Goal: Task Accomplishment & Management: Manage account settings

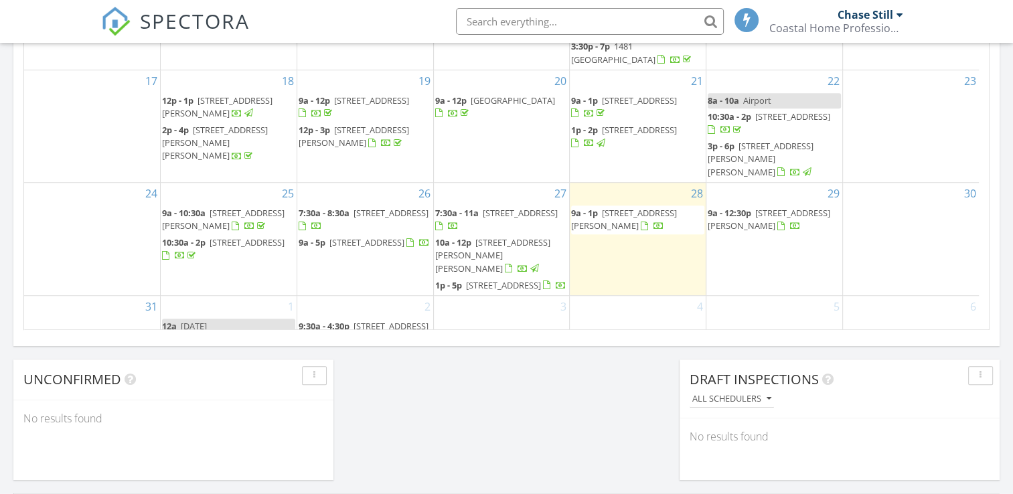
scroll to position [1239, 1033]
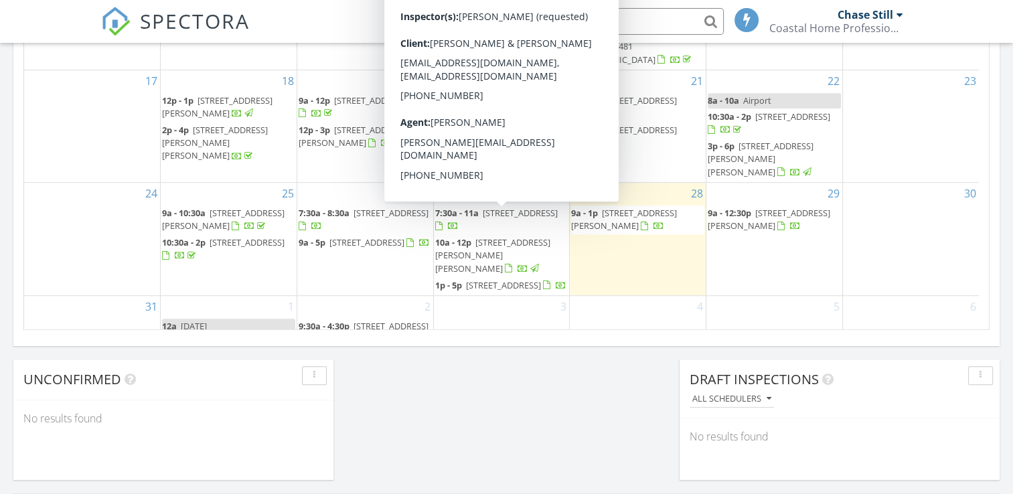
drag, startPoint x: 475, startPoint y: 236, endPoint x: 476, endPoint y: 228, distance: 8.8
click at [483, 219] on span "924 Sealoft Villa Dr, Seabrook Island 29455" at bounding box center [520, 213] width 75 height 12
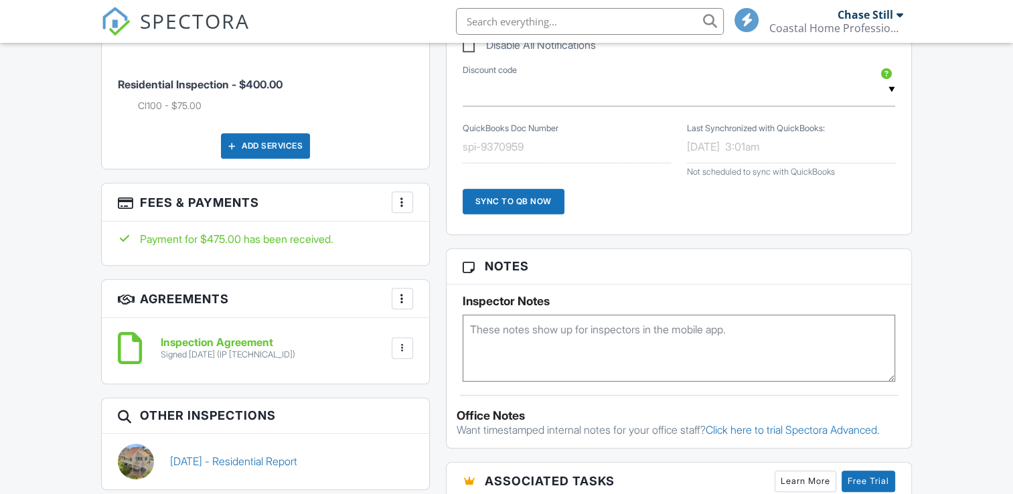
click at [396, 209] on div at bounding box center [402, 201] width 13 height 13
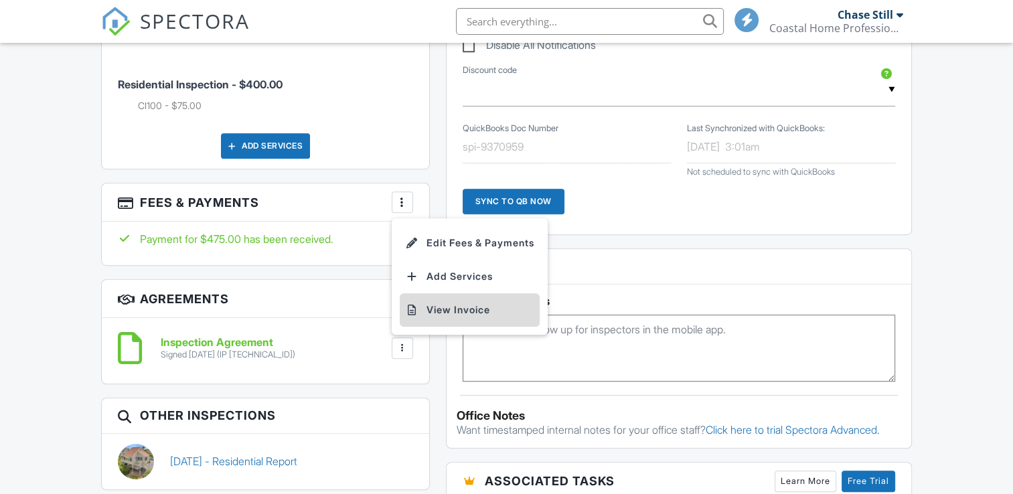
click at [418, 317] on li "View Invoice" at bounding box center [470, 309] width 140 height 33
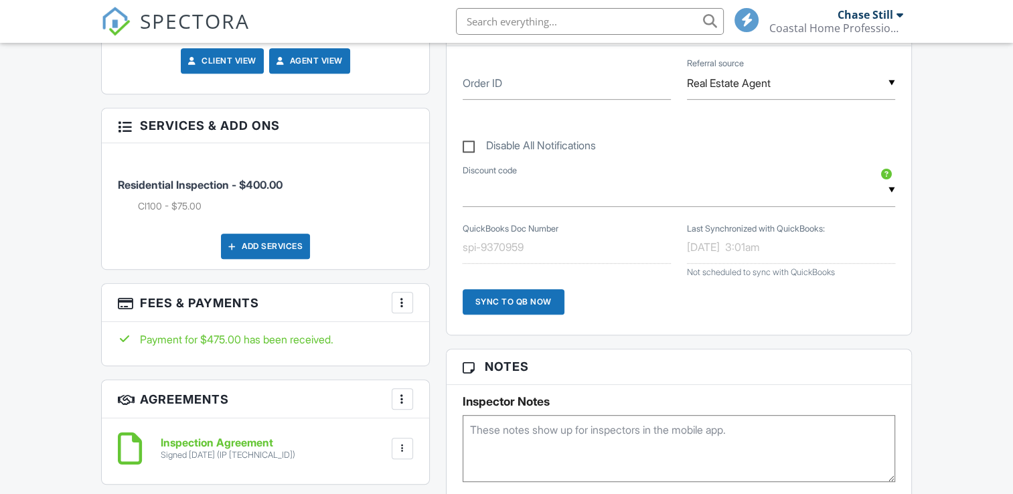
scroll to position [667, 0]
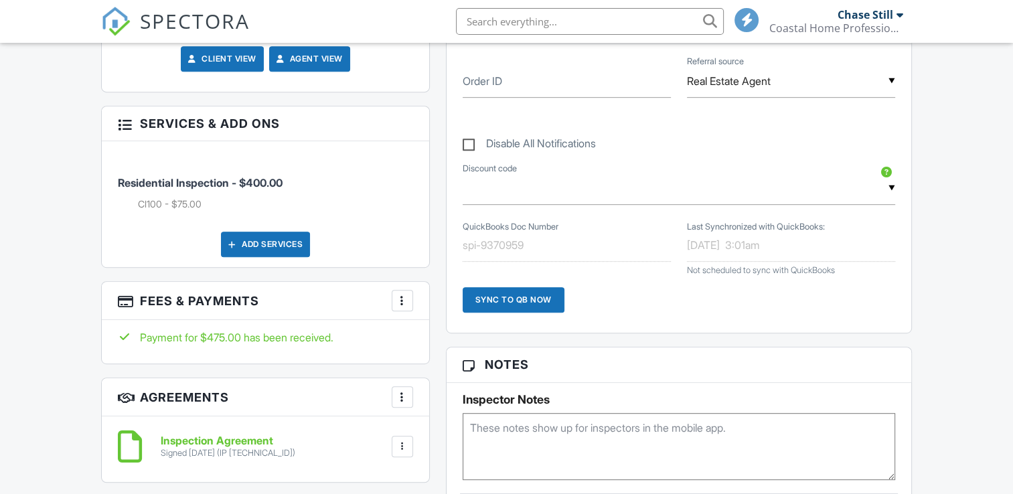
click at [397, 307] on div at bounding box center [402, 300] width 13 height 13
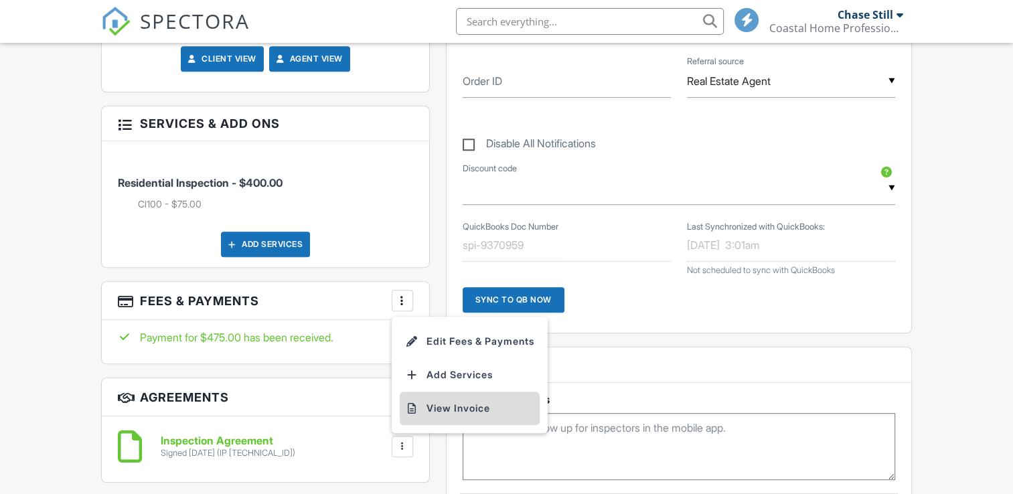
click at [434, 419] on li "View Invoice" at bounding box center [470, 408] width 140 height 33
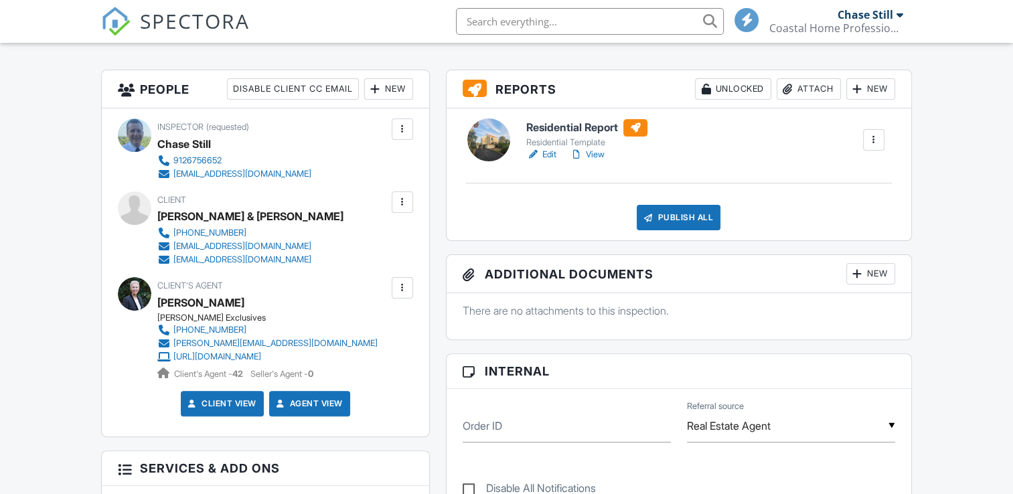
scroll to position [313, 0]
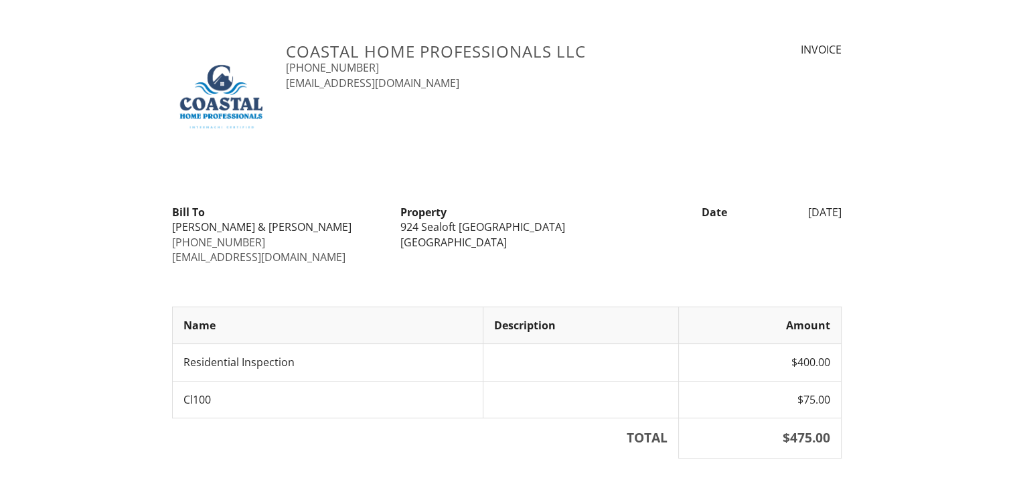
drag, startPoint x: 400, startPoint y: 224, endPoint x: 535, endPoint y: 242, distance: 136.3
click at [535, 242] on div "Property [STREET_ADDRESS][PERSON_NAME]" at bounding box center [506, 227] width 228 height 45
copy div "[STREET_ADDRESS][PERSON_NAME]"
click at [610, 286] on div at bounding box center [506, 285] width 685 height 15
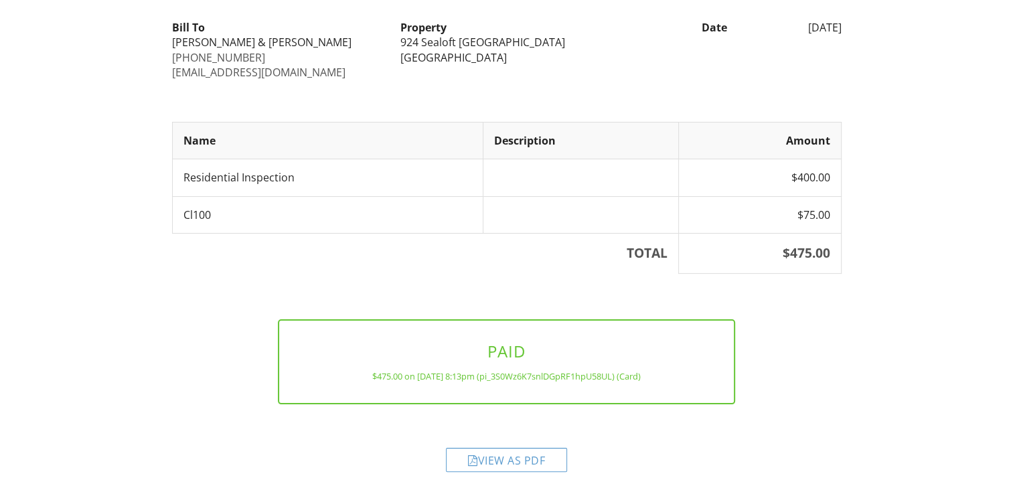
click at [479, 453] on div "View as PDF" at bounding box center [506, 460] width 121 height 24
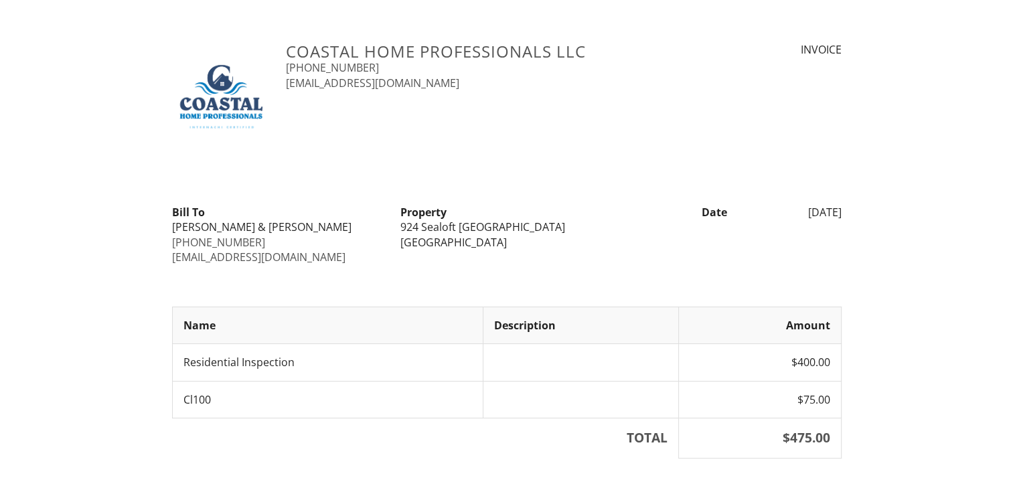
scroll to position [134, 0]
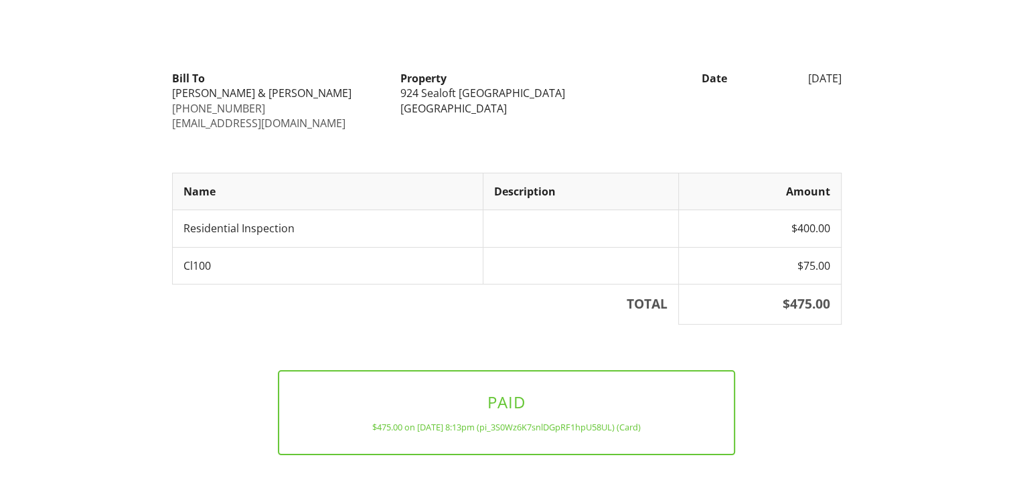
drag, startPoint x: 401, startPoint y: 90, endPoint x: 530, endPoint y: 106, distance: 130.2
click at [530, 106] on div "Property [STREET_ADDRESS][PERSON_NAME]" at bounding box center [506, 93] width 228 height 45
copy div "924 Sealoft Villa Dr Seabrook Island, SC 29455"
click at [586, 135] on div "Coastal Home Professionals LLC 912-675-6652 coastalhomeprofessionals@outlook.co…" at bounding box center [506, 220] width 669 height 624
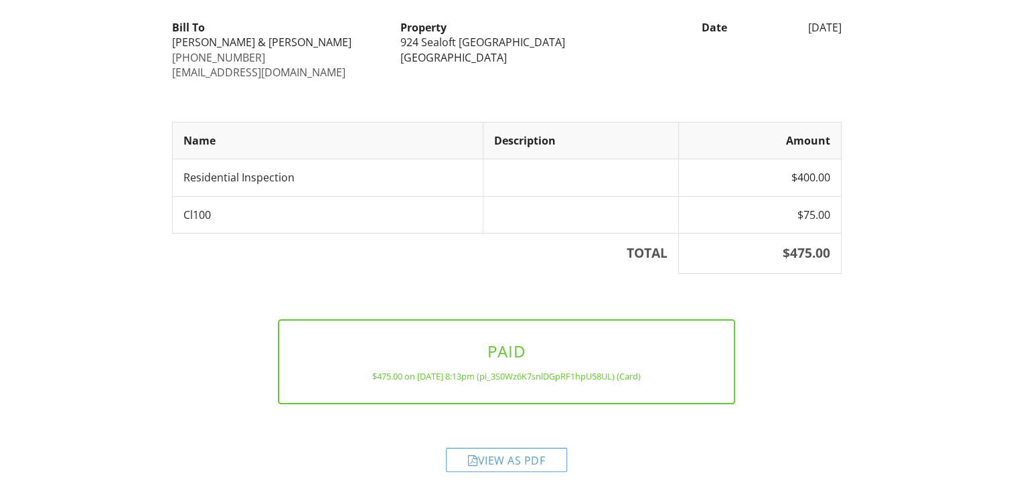
click at [525, 454] on div "View as PDF" at bounding box center [506, 460] width 121 height 24
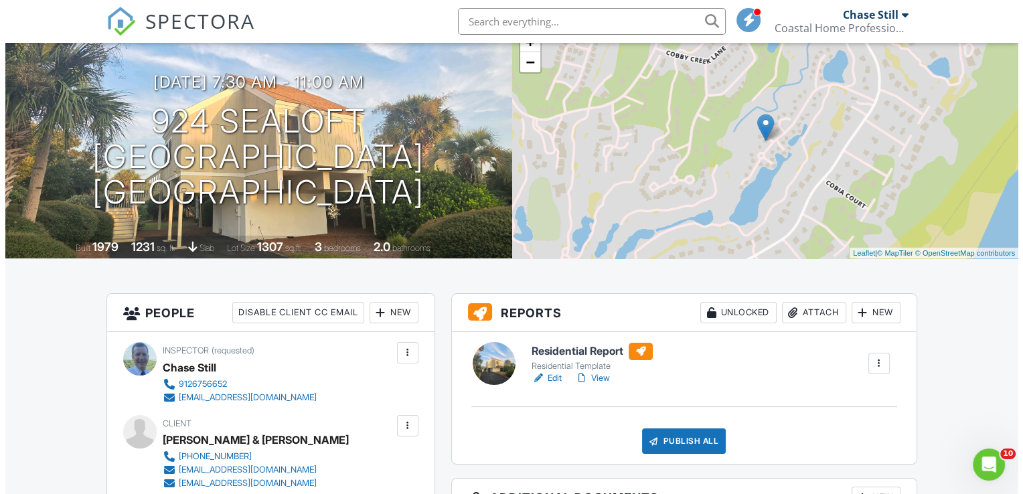
scroll to position [92, 0]
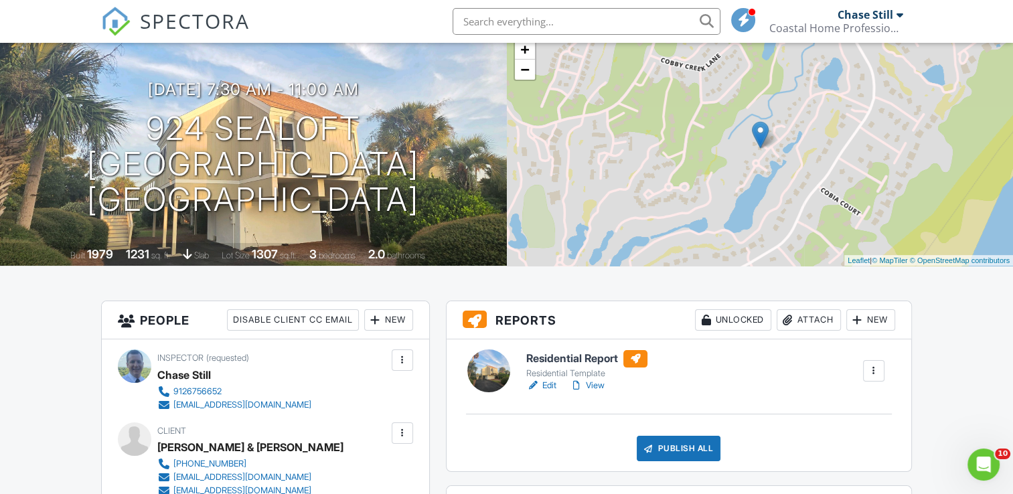
click at [804, 323] on div "Attach" at bounding box center [808, 319] width 64 height 21
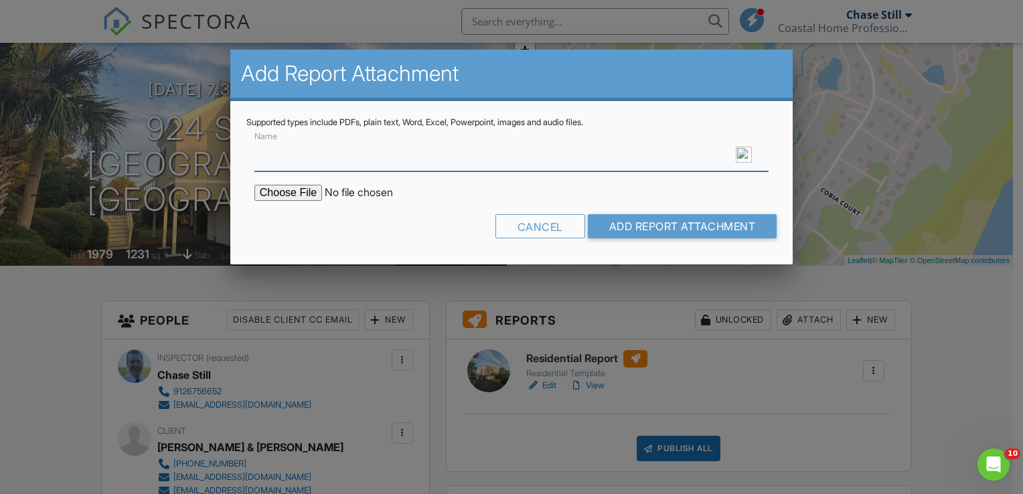
type input "c"
click at [297, 187] on input "file" at bounding box center [368, 193] width 228 height 16
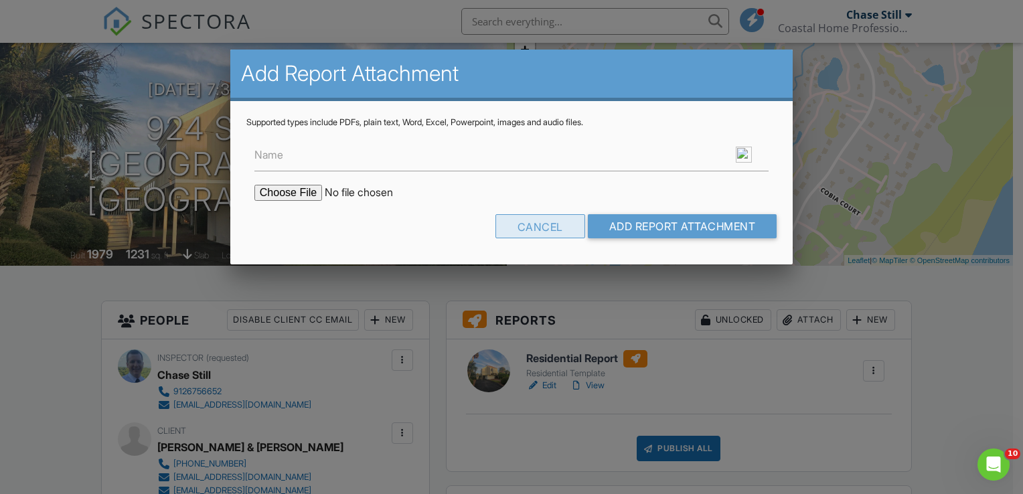
click at [497, 226] on div "Cancel" at bounding box center [540, 226] width 90 height 24
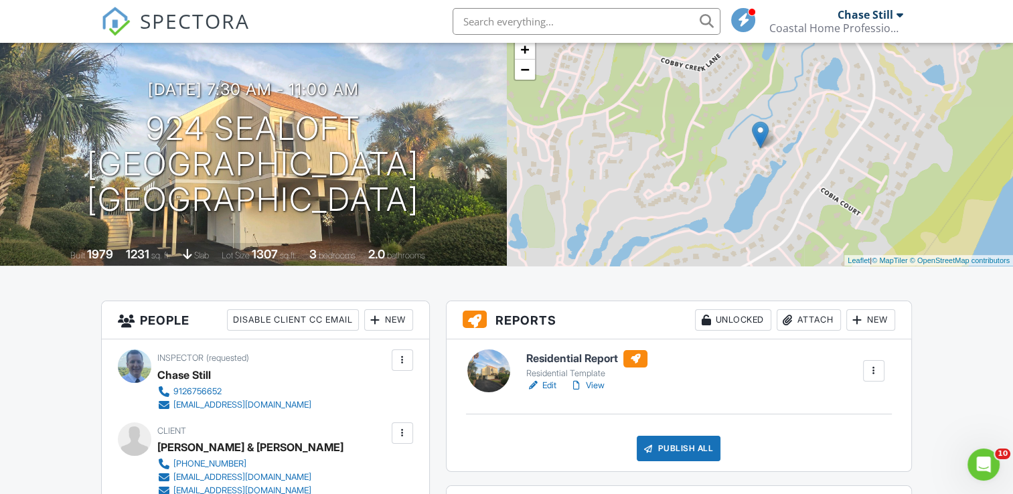
click at [814, 321] on div "Attach" at bounding box center [808, 319] width 64 height 21
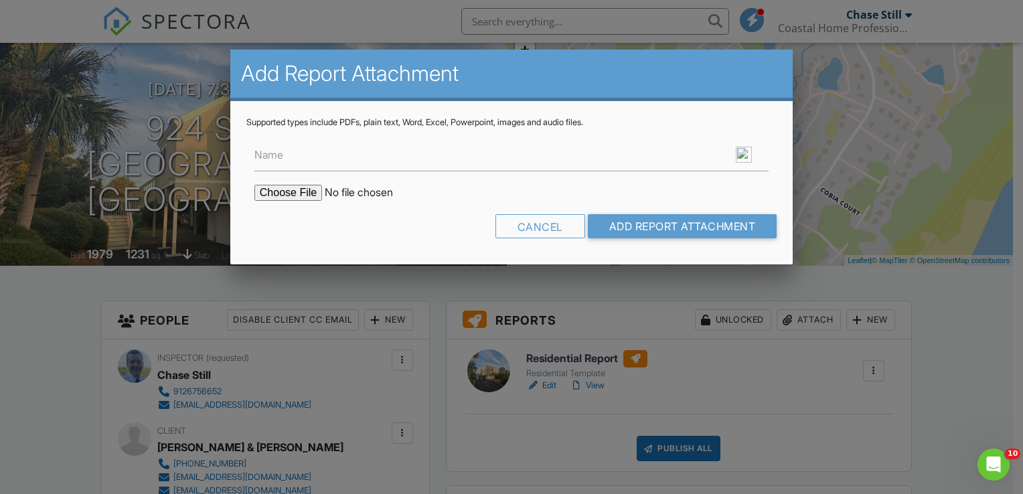
click at [313, 191] on input "file" at bounding box center [368, 193] width 228 height 16
type input "C:\fakepath\New scan - 2025-08-28T071659.140.pdf"
click at [304, 168] on input "Name" at bounding box center [511, 155] width 514 height 33
click at [299, 157] on input "Name" at bounding box center [511, 155] width 514 height 33
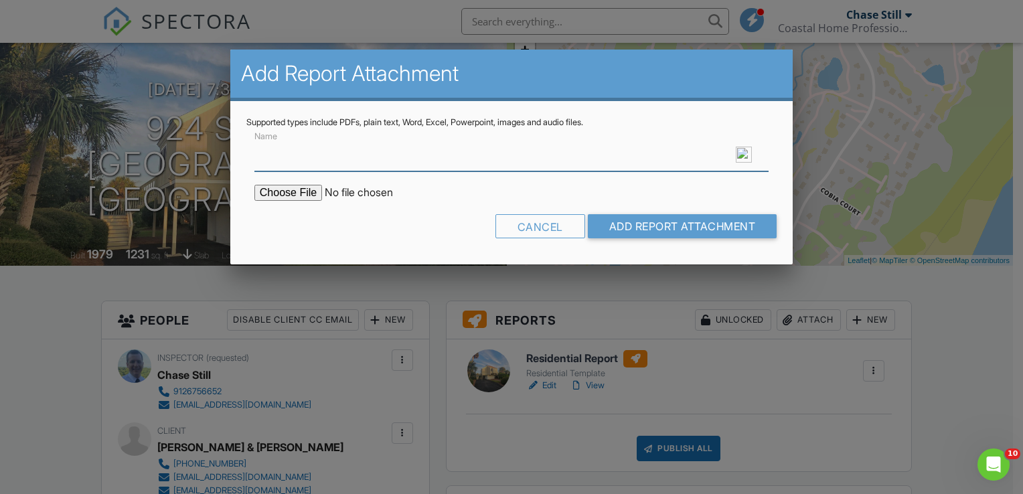
click at [299, 157] on input "Name" at bounding box center [511, 155] width 514 height 33
type input "Cl100 (wood infestation report)"
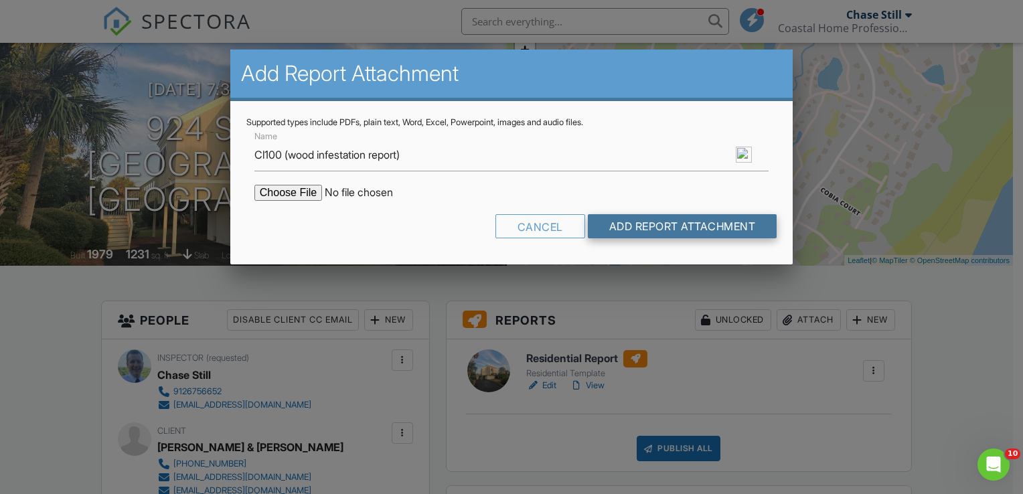
click at [622, 224] on input "Add Report Attachment" at bounding box center [682, 226] width 189 height 24
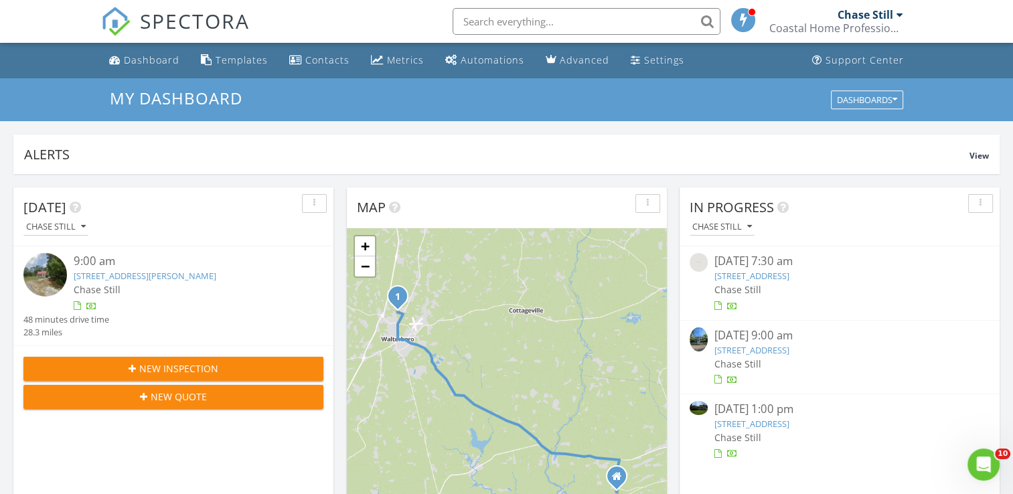
scroll to position [35, 0]
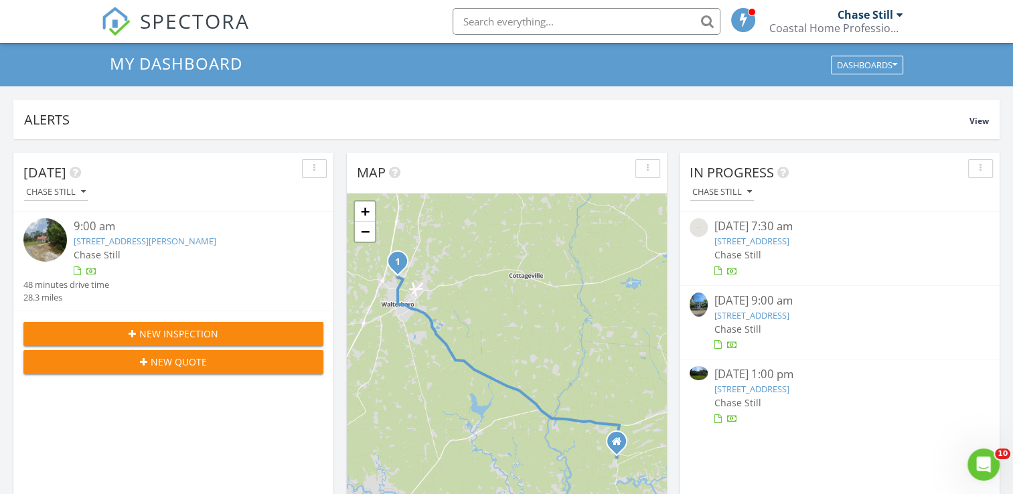
click at [768, 239] on link "132 Teal Bluff Blvd, Seabrook, SC 29940" at bounding box center [751, 241] width 75 height 12
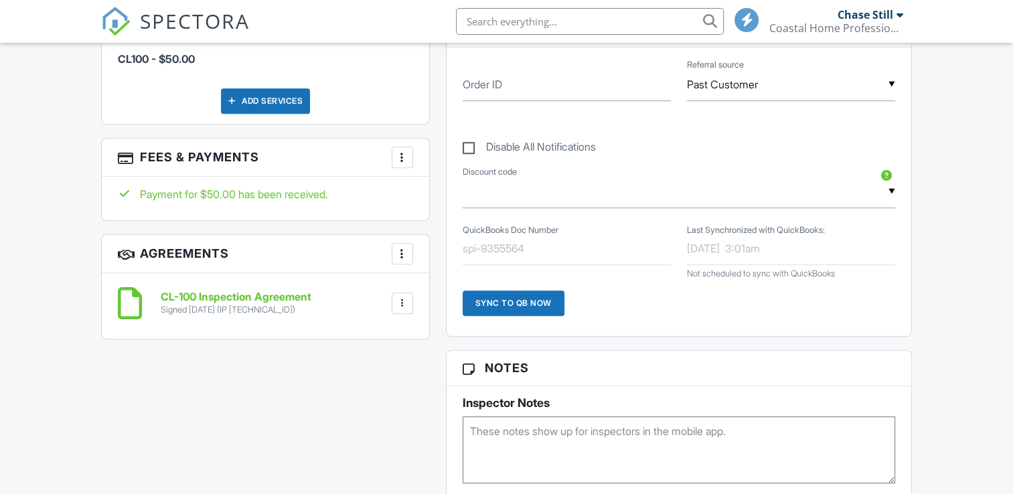
scroll to position [645, 0]
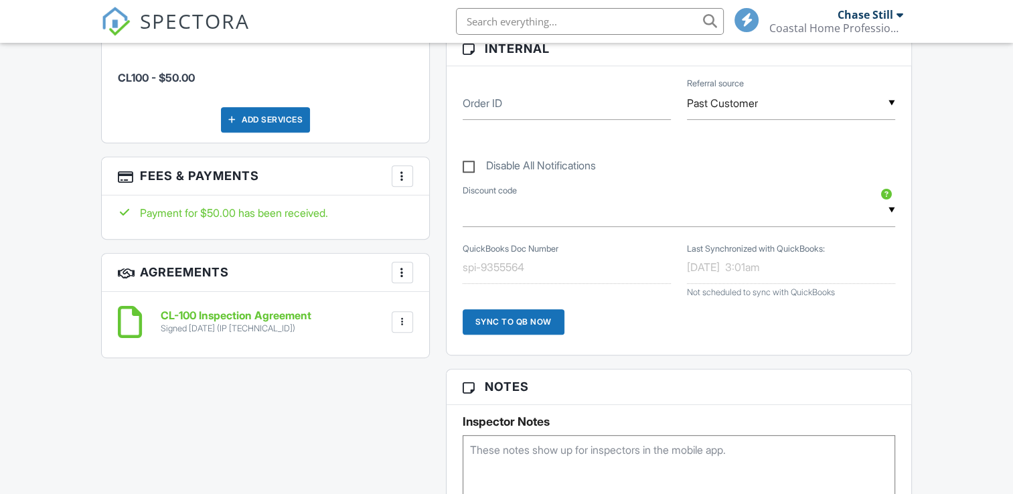
click at [399, 178] on div at bounding box center [402, 175] width 13 height 13
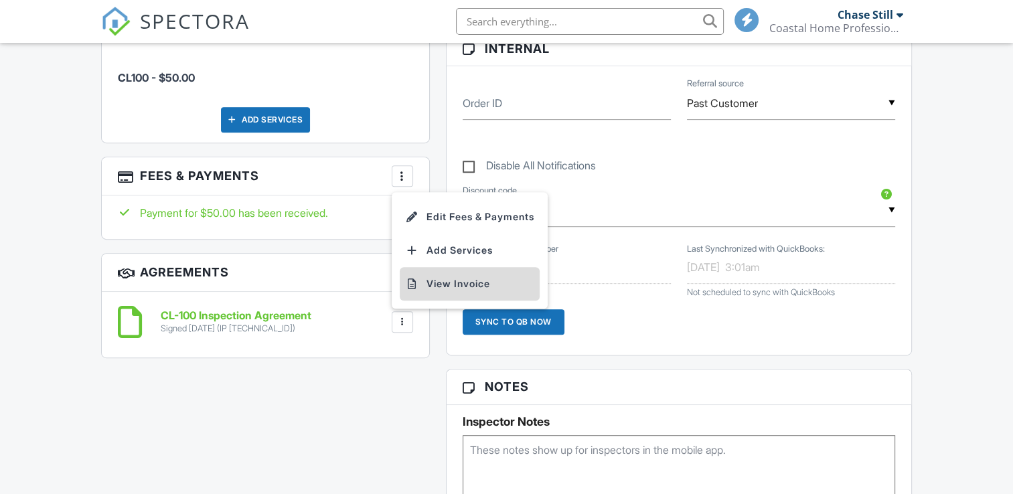
click at [436, 272] on li "View Invoice" at bounding box center [470, 283] width 140 height 33
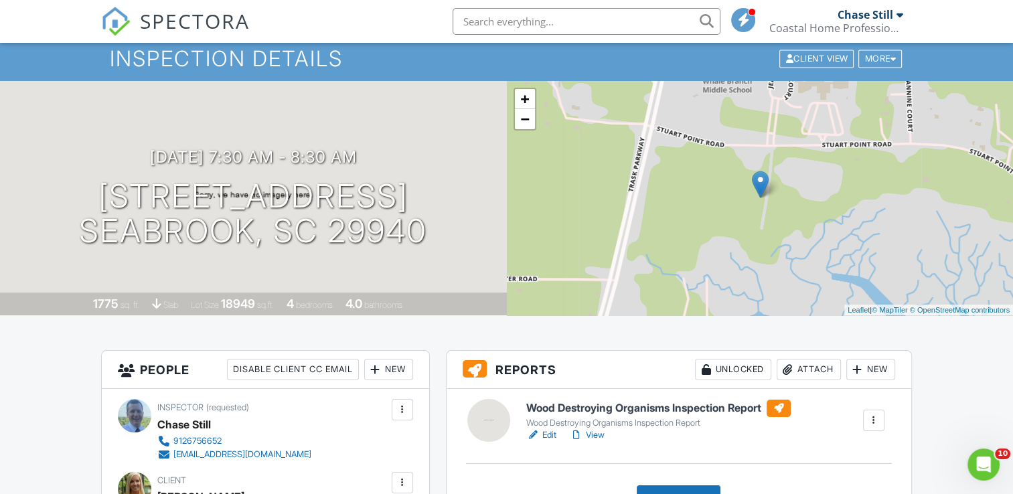
scroll to position [41, 0]
click at [596, 438] on link "View" at bounding box center [587, 435] width 35 height 13
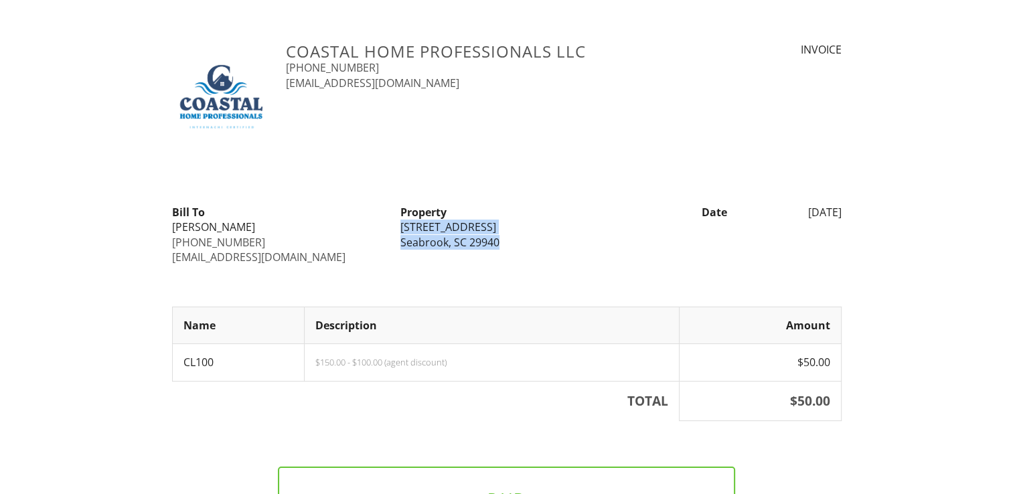
drag, startPoint x: 396, startPoint y: 230, endPoint x: 530, endPoint y: 244, distance: 134.6
click at [530, 244] on div "Property 132 Teal Bluff Blvd Seabrook, SC 29940" at bounding box center [506, 227] width 228 height 45
copy div "132 Teal Bluff Blvd Seabrook, SC 29940"
click at [580, 258] on div "Bill To Erin Padgett 843-521-3467 erin29475@yahoo.com Property 132 Teal Bluff B…" at bounding box center [506, 235] width 685 height 60
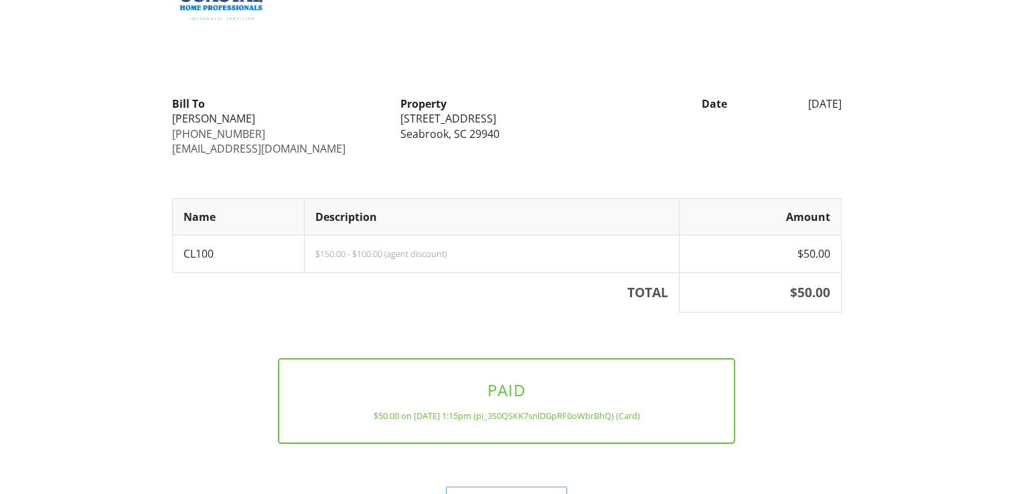
scroll to position [147, 0]
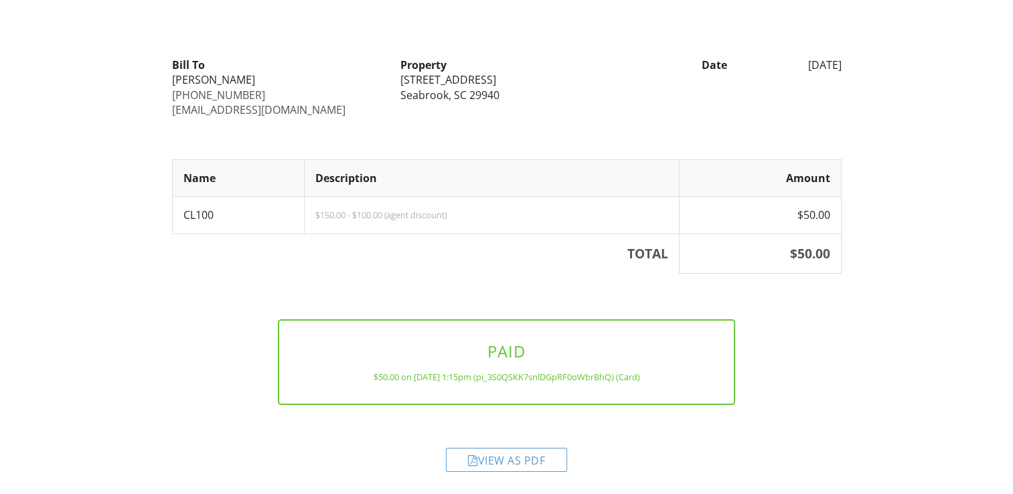
click at [511, 466] on div "View as PDF" at bounding box center [506, 460] width 121 height 24
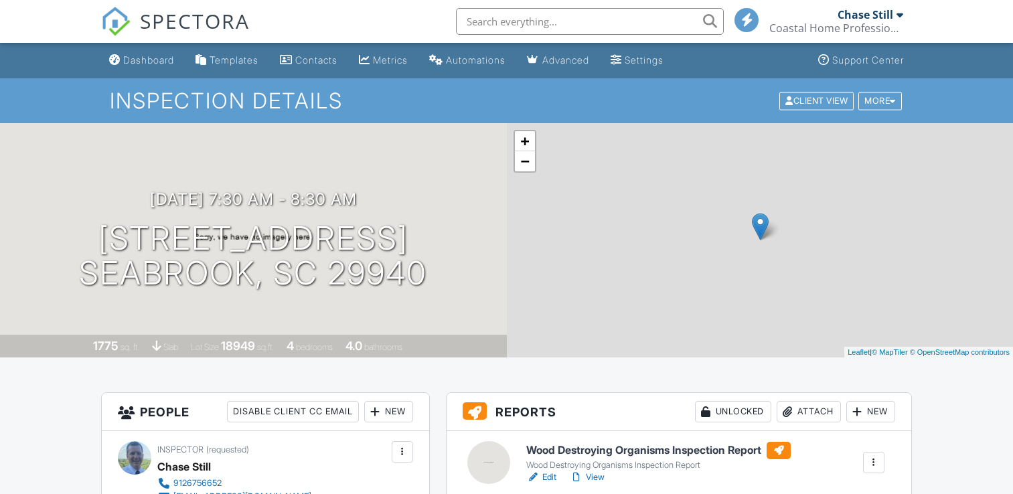
scroll to position [244, 0]
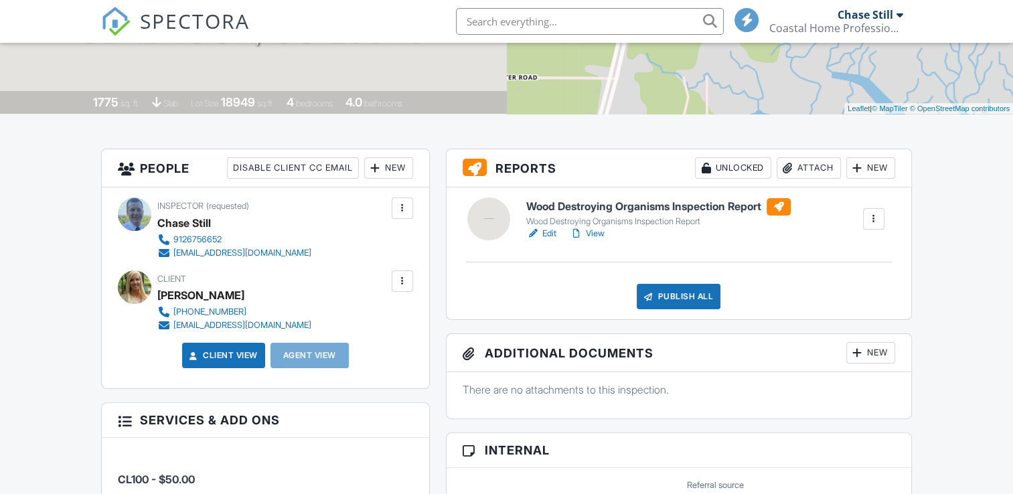
click at [806, 170] on div "Attach" at bounding box center [808, 167] width 64 height 21
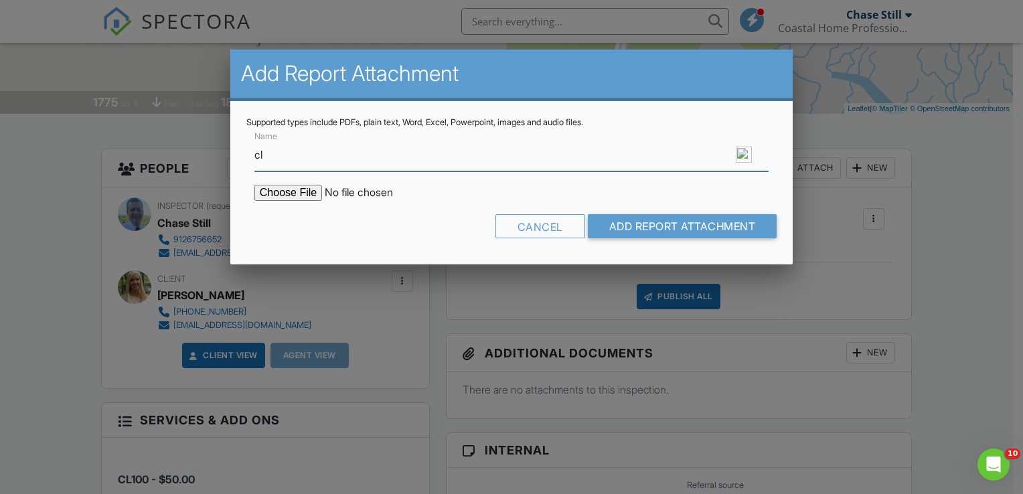
scroll to position [0, 0]
type input "cl"
click at [268, 189] on input "file" at bounding box center [368, 193] width 228 height 16
click at [284, 198] on input "file" at bounding box center [368, 193] width 228 height 16
type input "C:\fakepath\New scan - 2025-08-28T072520.197.pdf"
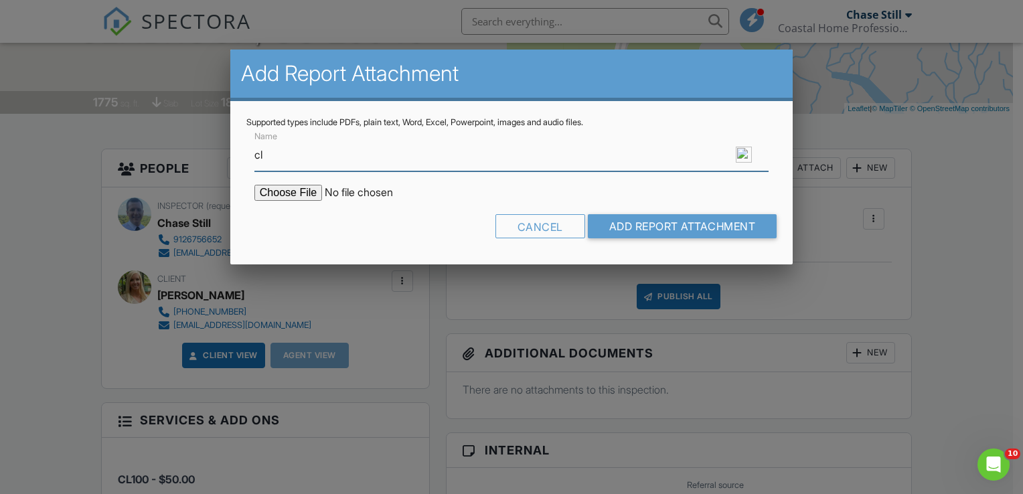
click at [400, 157] on input "cl" at bounding box center [511, 155] width 514 height 33
type input "c"
click at [400, 157] on input "Name" at bounding box center [511, 155] width 514 height 33
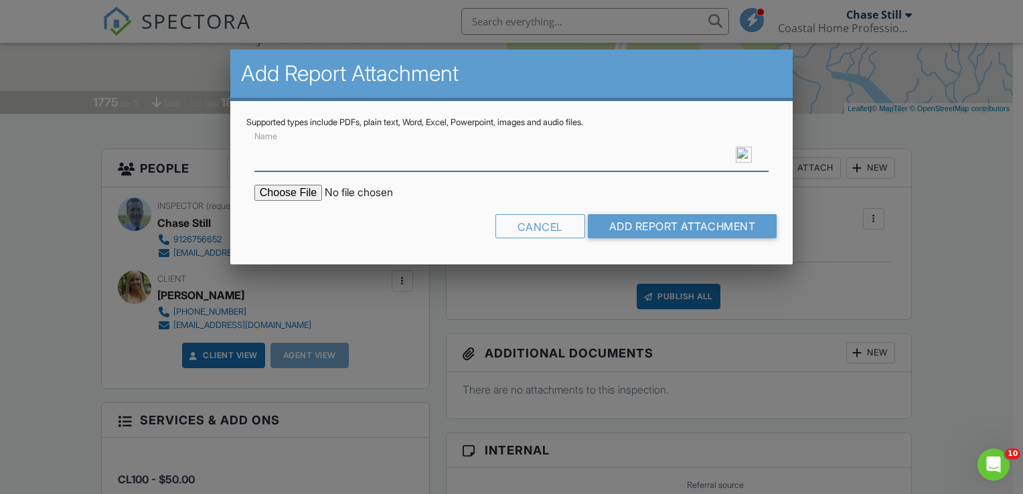
click at [400, 157] on input "Name" at bounding box center [511, 155] width 514 height 33
type input "Cl100 (wood infestation report)"
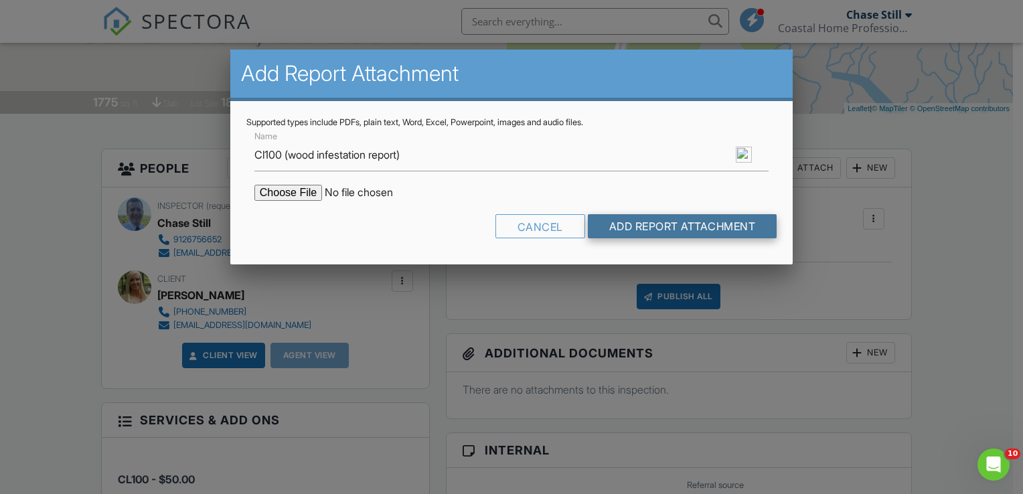
click at [622, 234] on input "Add Report Attachment" at bounding box center [682, 226] width 189 height 24
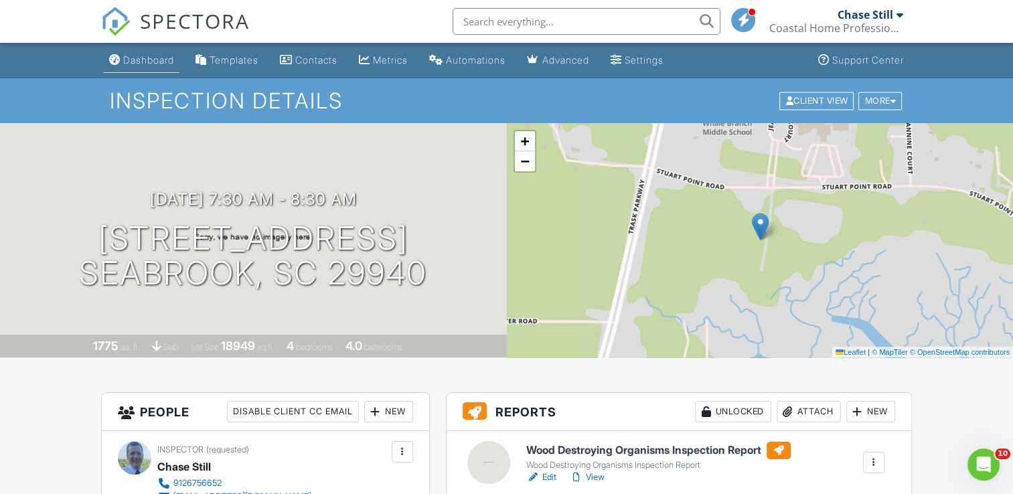
click at [165, 65] on div "Dashboard" at bounding box center [148, 59] width 51 height 11
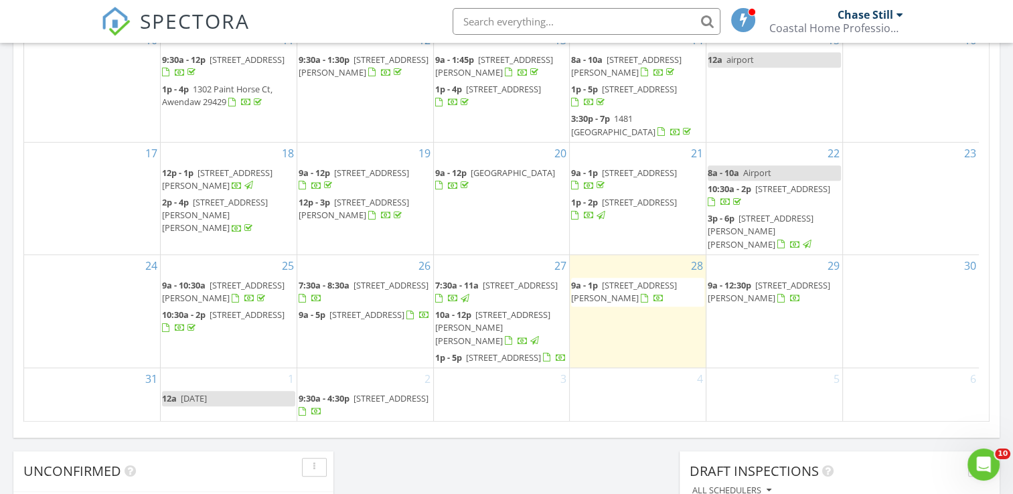
scroll to position [94, 0]
click at [501, 351] on span "[STREET_ADDRESS]" at bounding box center [503, 357] width 75 height 12
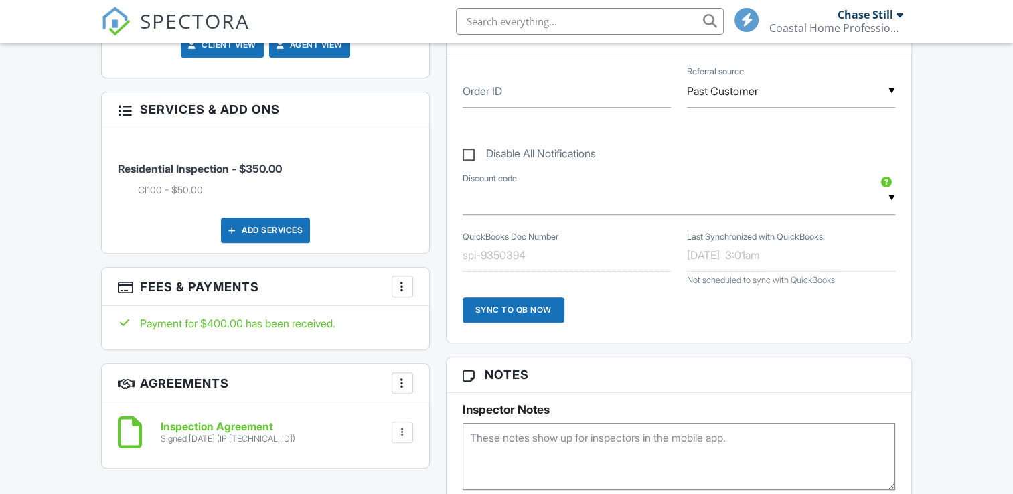
scroll to position [656, 0]
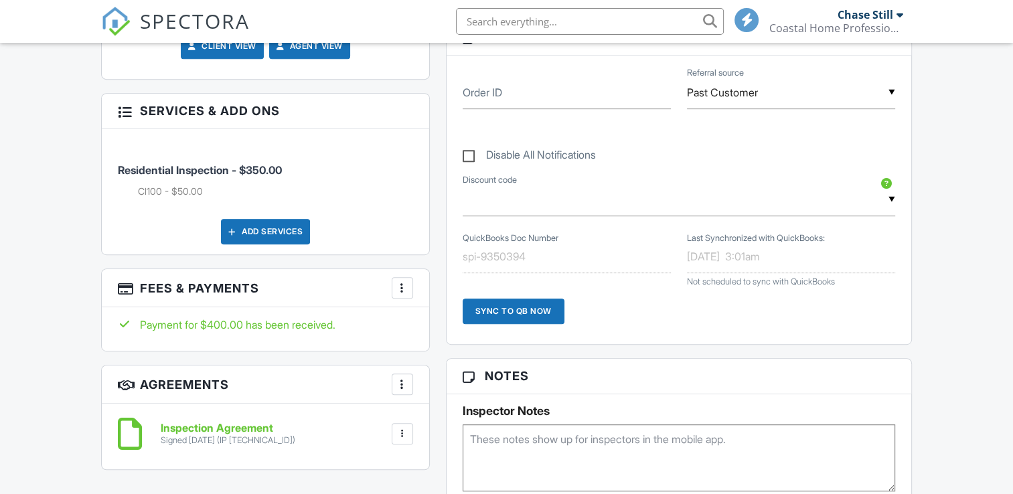
click at [402, 288] on div at bounding box center [402, 287] width 13 height 13
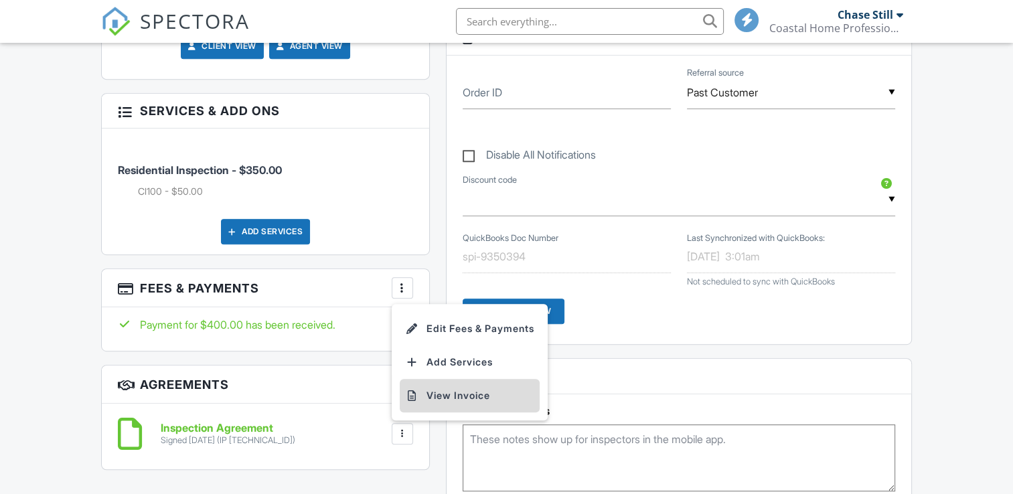
click at [443, 385] on li "View Invoice" at bounding box center [470, 395] width 140 height 33
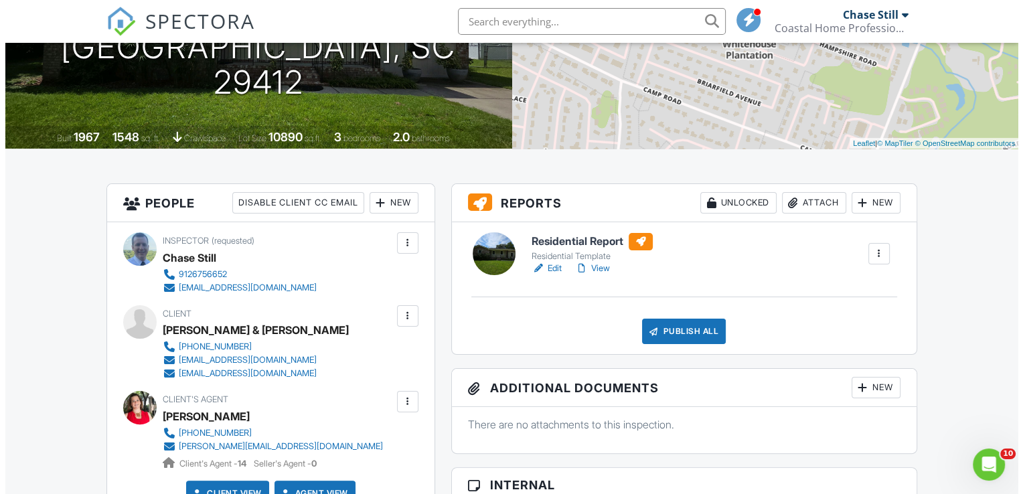
scroll to position [212, 0]
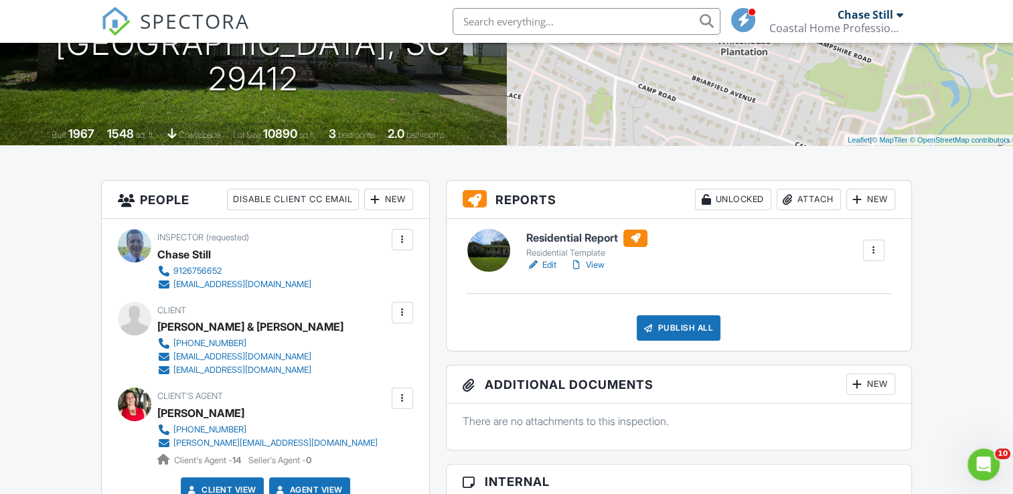
click at [808, 195] on div "Attach" at bounding box center [808, 199] width 64 height 21
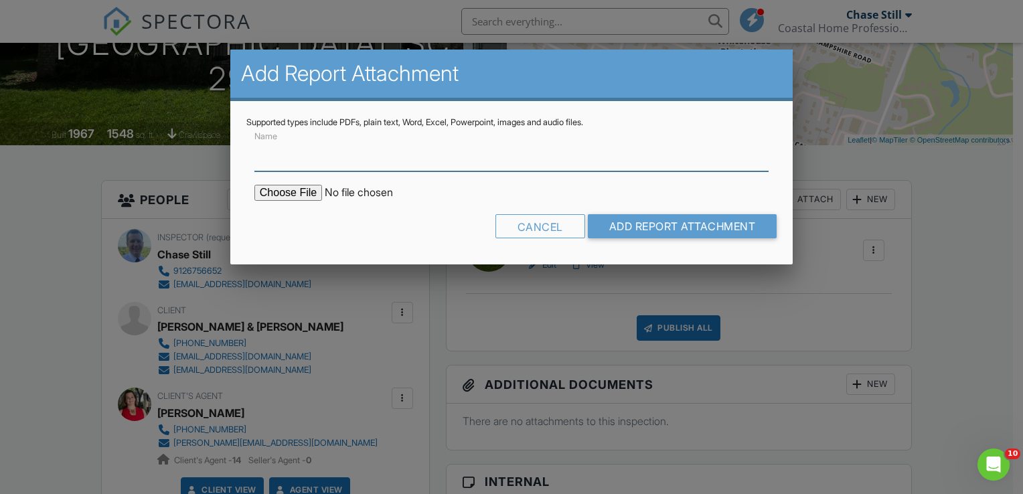
click at [396, 162] on input "Name" at bounding box center [511, 155] width 514 height 33
type input "Cl100 (wood infestation report)"
click at [286, 193] on input "file" at bounding box center [368, 193] width 228 height 16
type input "C:\fakepath\New scan - 2025-08-28T073531.562.pdf"
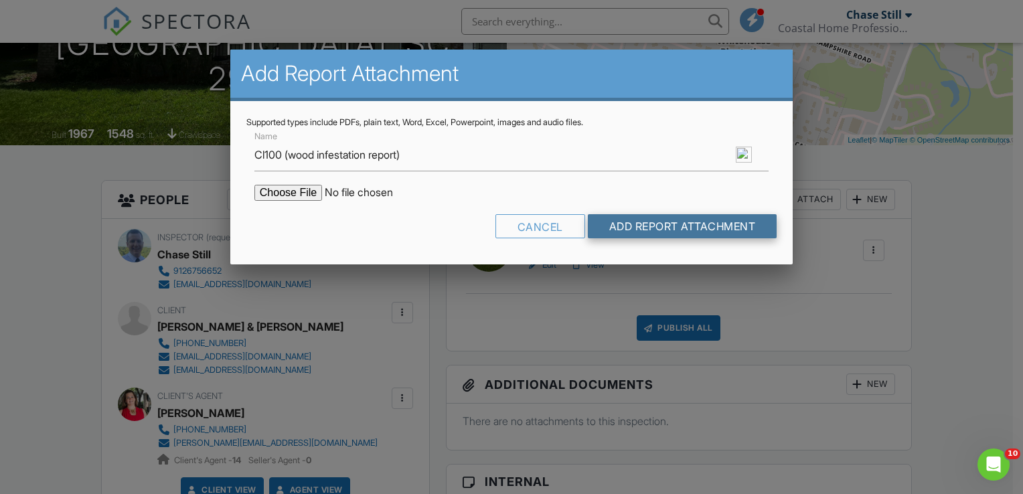
click at [654, 219] on input "Add Report Attachment" at bounding box center [682, 226] width 189 height 24
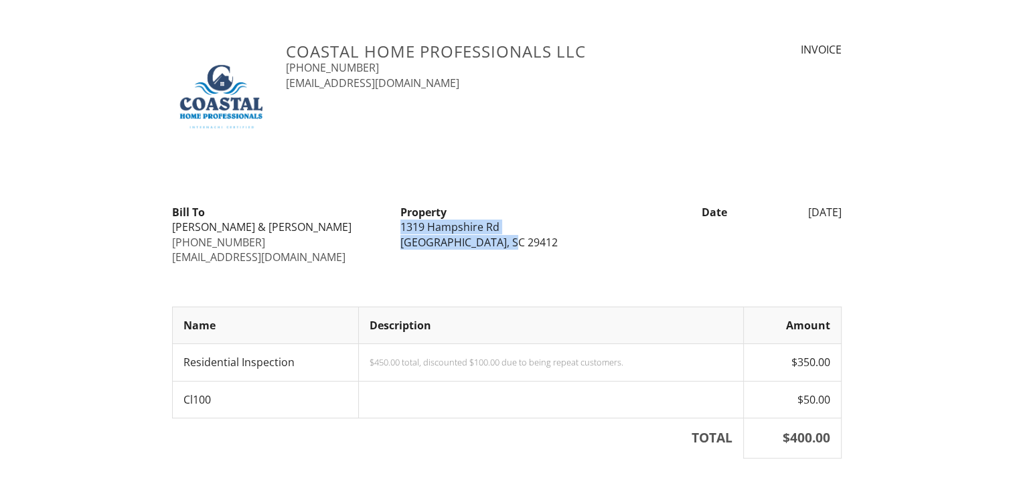
drag, startPoint x: 399, startPoint y: 227, endPoint x: 509, endPoint y: 254, distance: 113.0
click at [509, 254] on div "[PERSON_NAME] [PERSON_NAME] & [PERSON_NAME] [PHONE_NUMBER] [EMAIL_ADDRESS][DOMA…" at bounding box center [506, 235] width 685 height 60
copy div "[STREET_ADDRESS]"
click at [631, 241] on div "[PERSON_NAME] [PERSON_NAME] & [PERSON_NAME] [PHONE_NUMBER] [EMAIL_ADDRESS][DOMA…" at bounding box center [506, 235] width 685 height 60
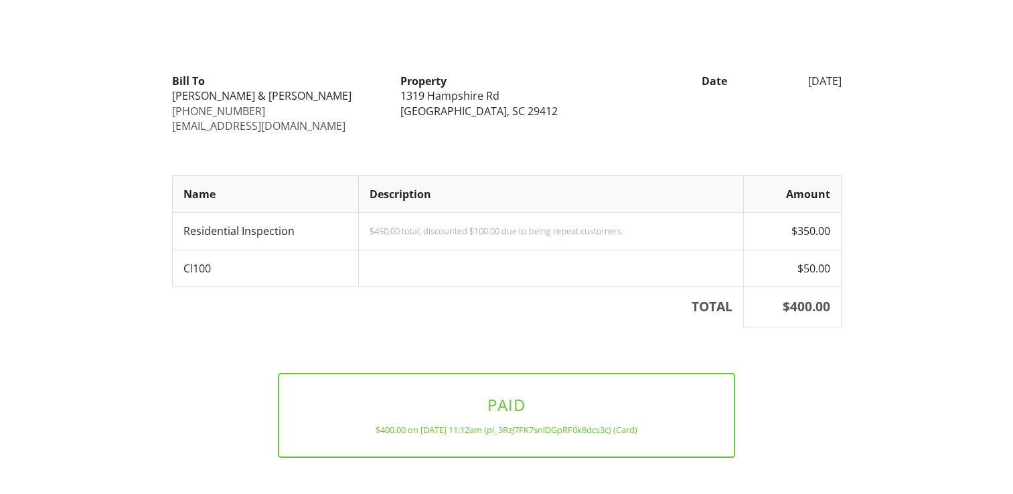
scroll to position [185, 0]
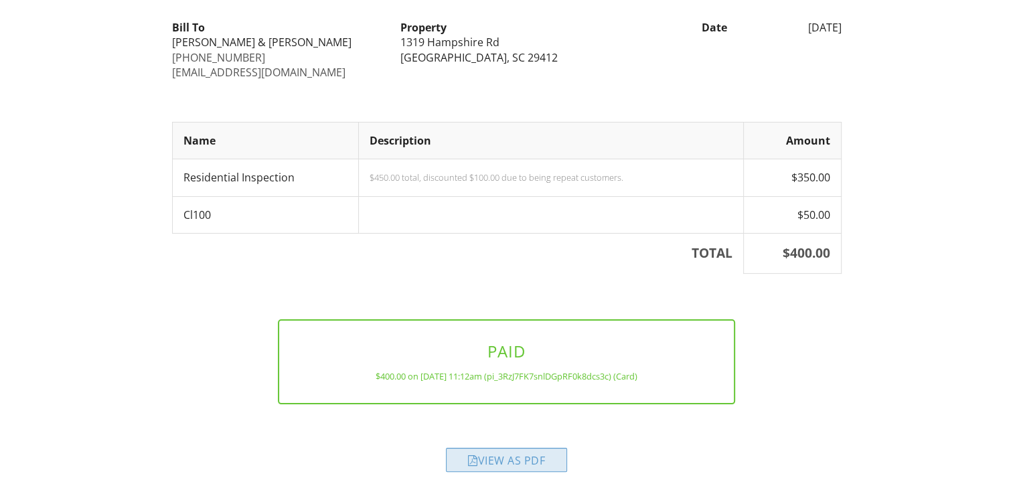
click at [510, 459] on div "View as PDF" at bounding box center [506, 460] width 121 height 24
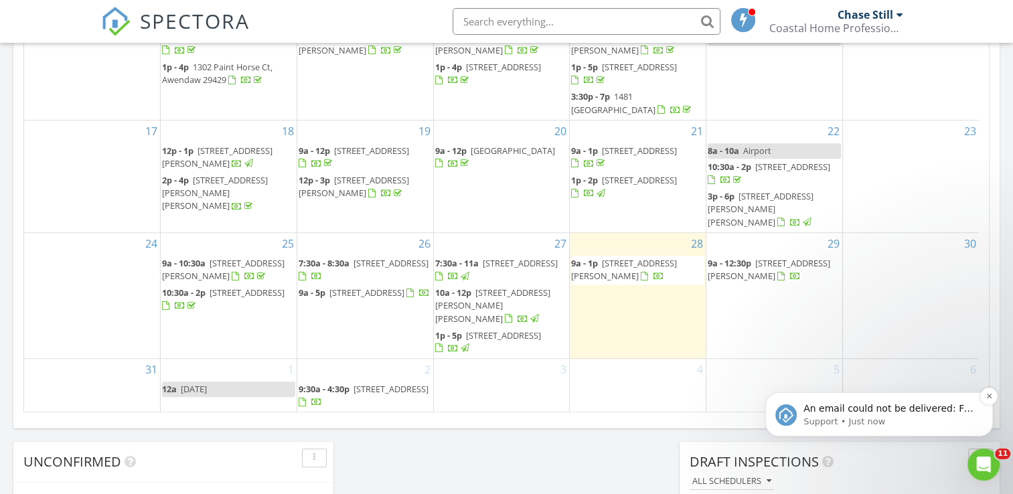
click at [813, 416] on p "Support • Just now" at bounding box center [889, 422] width 173 height 12
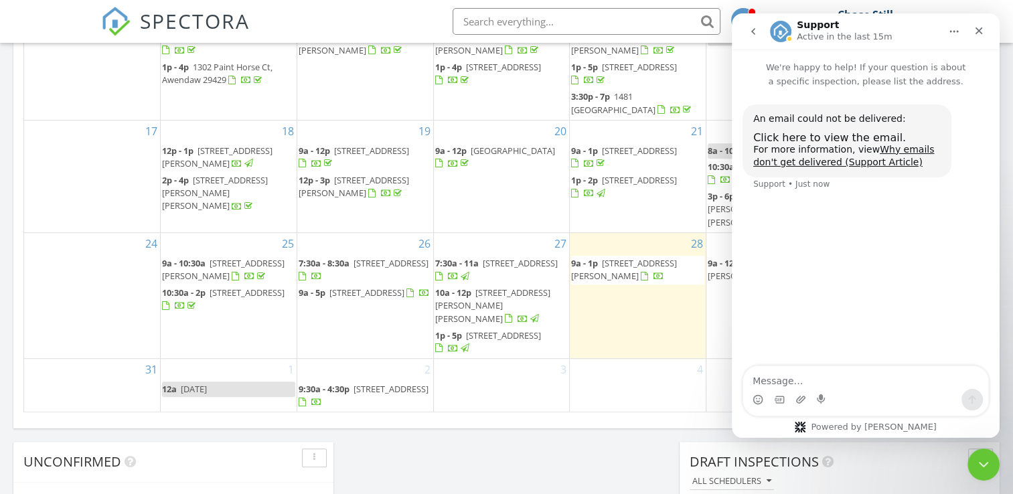
click at [617, 186] on span "1052 Yorktown Dr, Charleston 29412" at bounding box center [639, 180] width 75 height 12
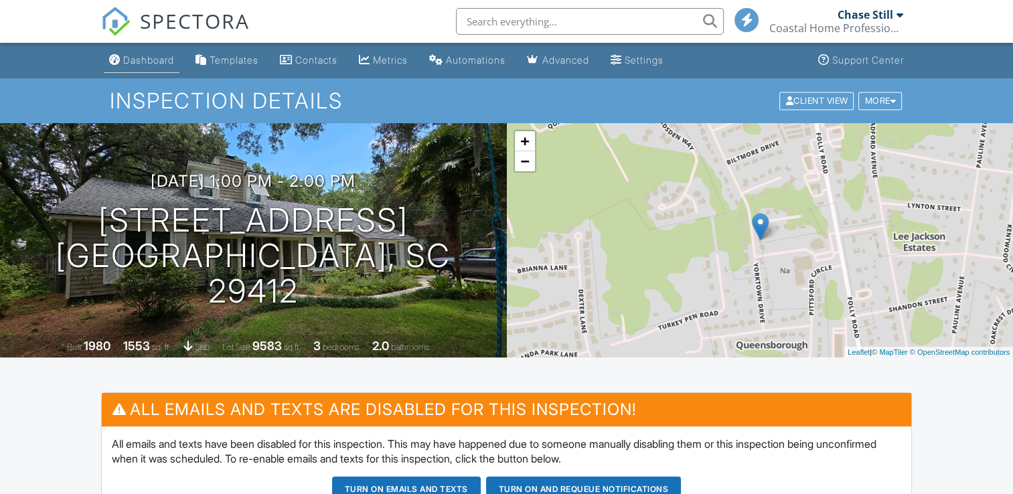
click at [145, 58] on div "Dashboard" at bounding box center [148, 59] width 51 height 11
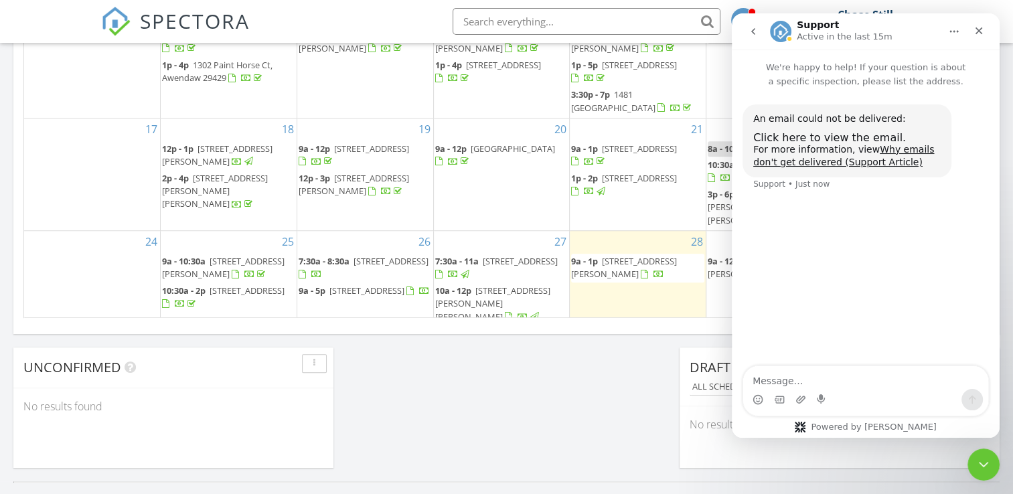
click at [497, 300] on span "298 Marsh Cove Rd, Johns Island 29455" at bounding box center [492, 302] width 115 height 37
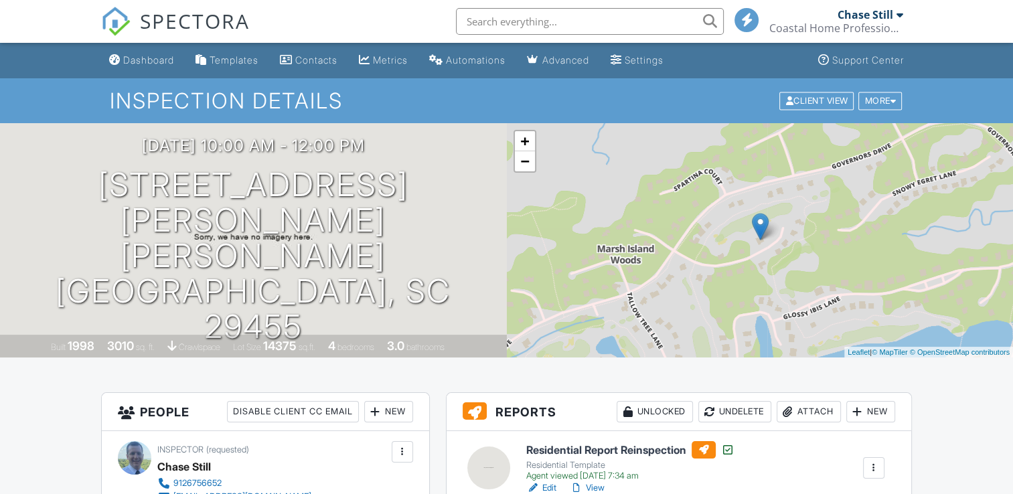
click at [163, 43] on div "SPECTORA" at bounding box center [175, 21] width 149 height 43
click at [161, 58] on div "Dashboard" at bounding box center [148, 59] width 51 height 11
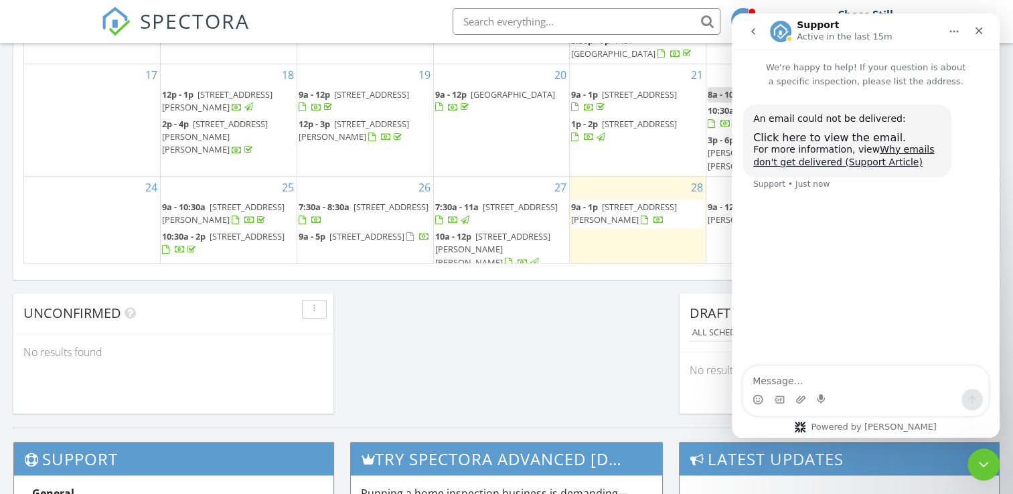
scroll to position [62, 0]
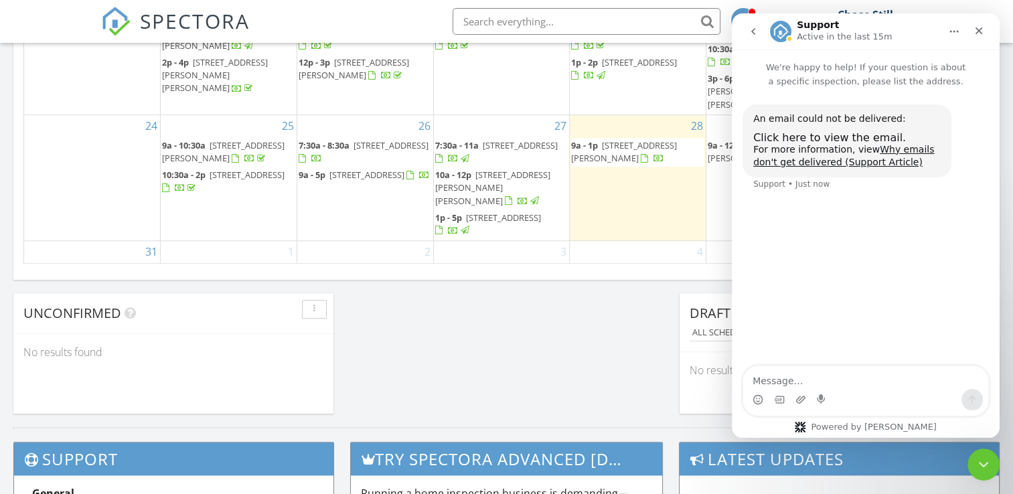
click at [503, 215] on span "1319 Hampshire Rd, Charleston 29412" at bounding box center [503, 217] width 75 height 12
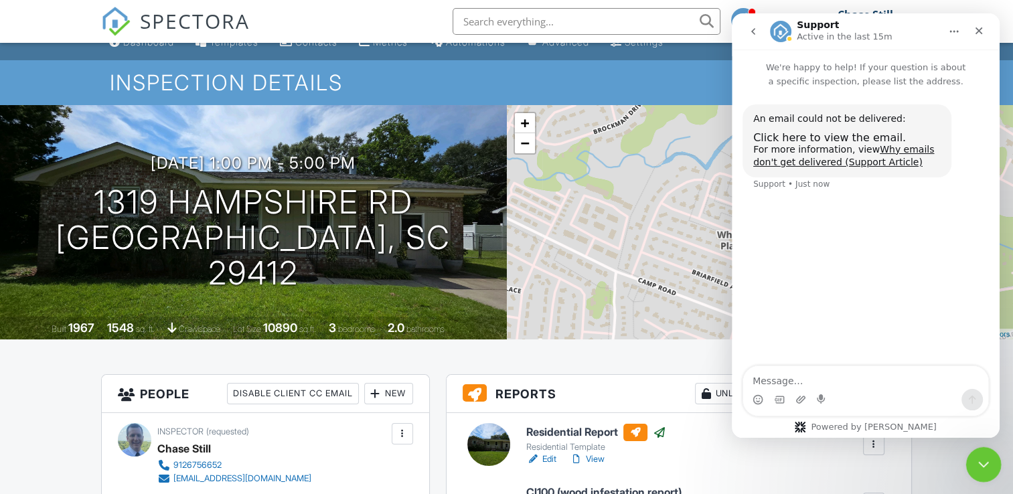
click at [989, 456] on div "Close Intercom Messenger" at bounding box center [981, 462] width 32 height 32
